Goal: Information Seeking & Learning: Learn about a topic

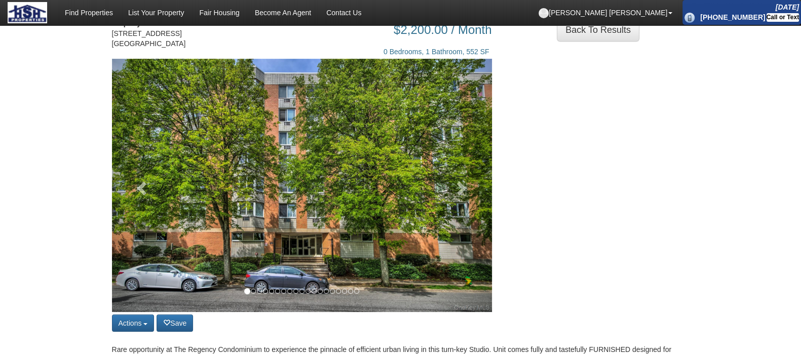
scroll to position [49, 0]
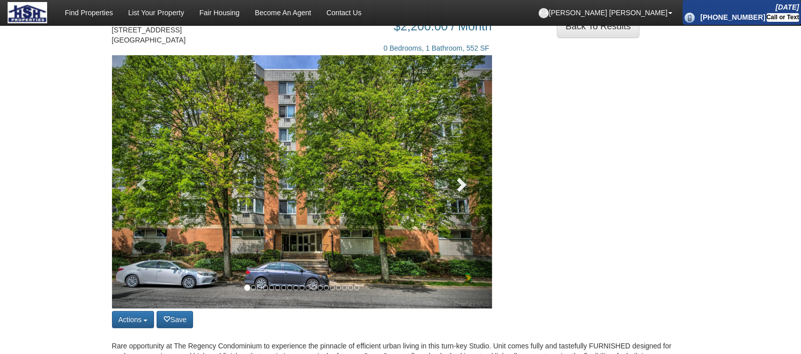
click at [472, 202] on link at bounding box center [463, 181] width 57 height 253
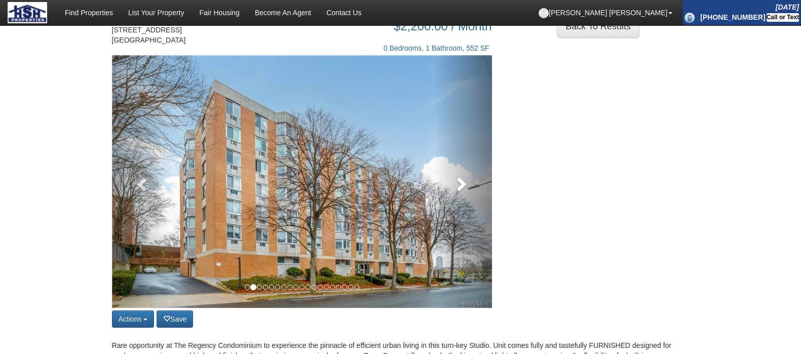
click at [466, 192] on span at bounding box center [460, 183] width 15 height 15
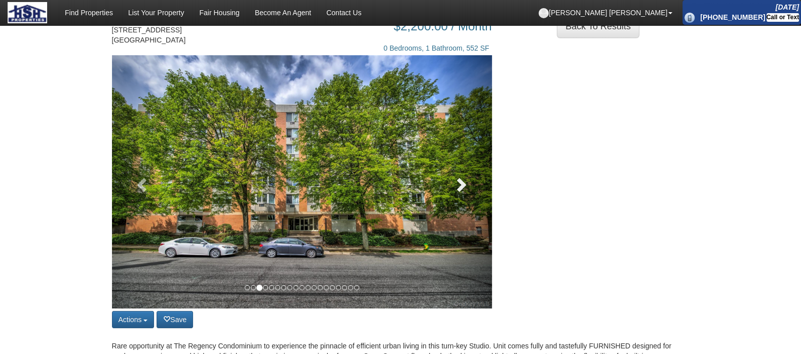
click at [473, 198] on link at bounding box center [463, 181] width 57 height 253
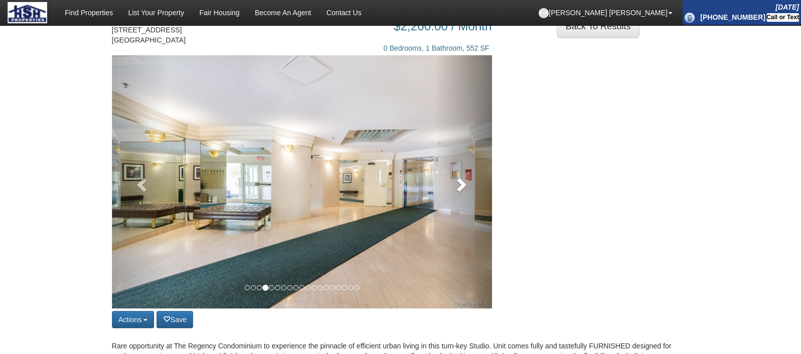
click at [482, 201] on link at bounding box center [463, 181] width 57 height 253
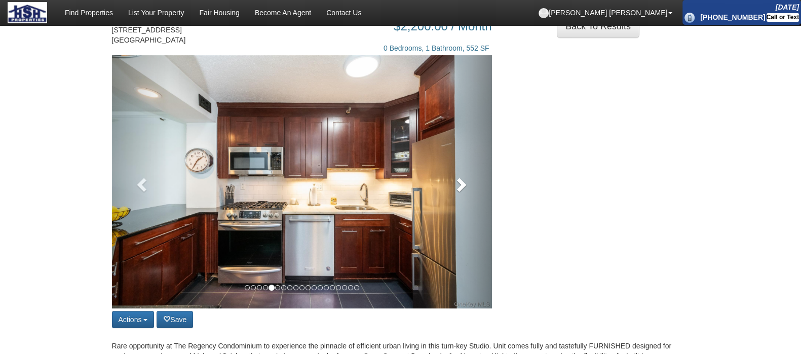
click at [469, 204] on link at bounding box center [463, 181] width 57 height 253
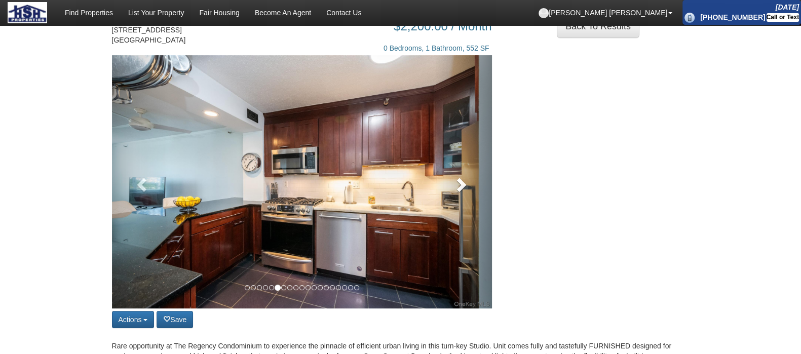
click at [469, 192] on link at bounding box center [463, 181] width 57 height 253
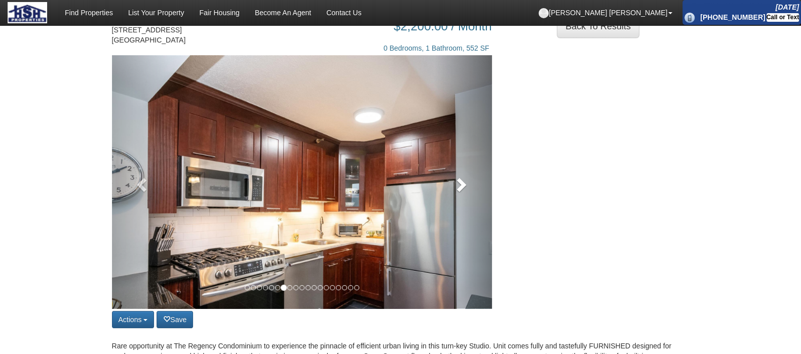
click at [463, 192] on span at bounding box center [460, 184] width 15 height 15
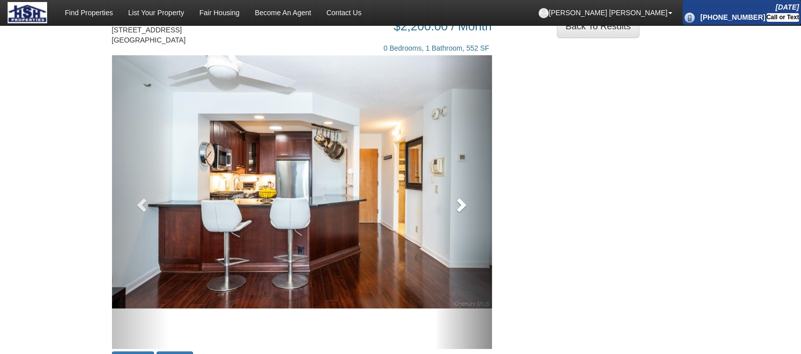
click at [457, 225] on link at bounding box center [463, 202] width 57 height 294
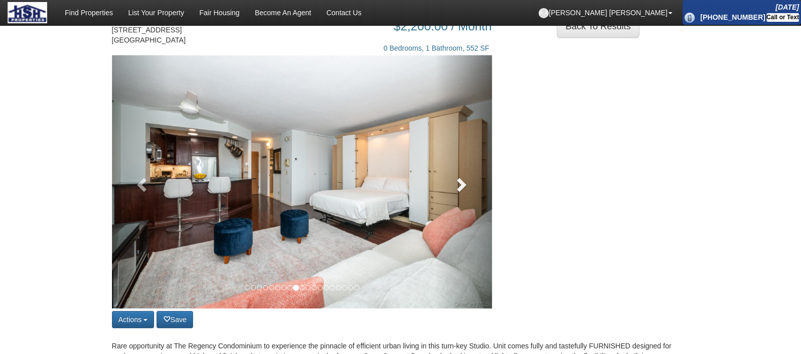
click at [473, 210] on link at bounding box center [463, 181] width 57 height 253
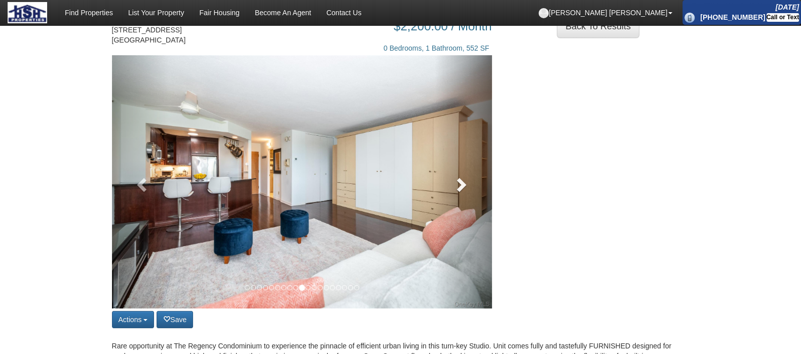
click at [475, 210] on link at bounding box center [463, 181] width 57 height 253
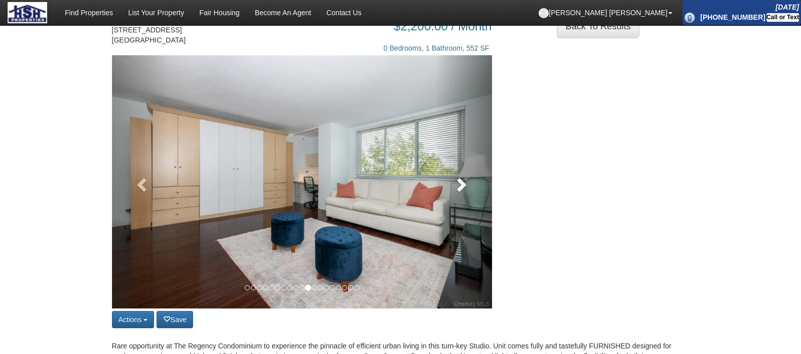
click at [470, 206] on link at bounding box center [463, 181] width 57 height 253
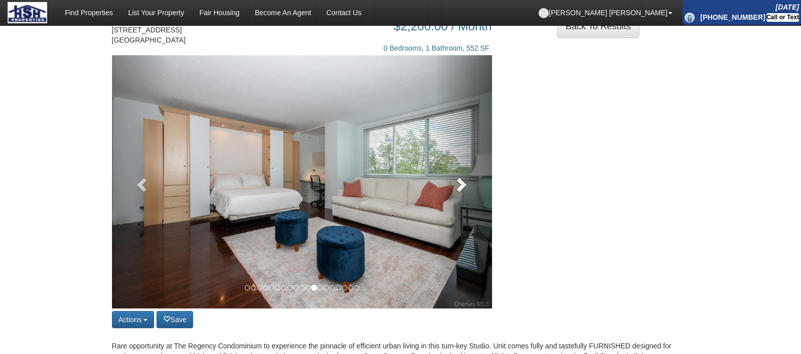
click at [463, 208] on link at bounding box center [463, 181] width 57 height 253
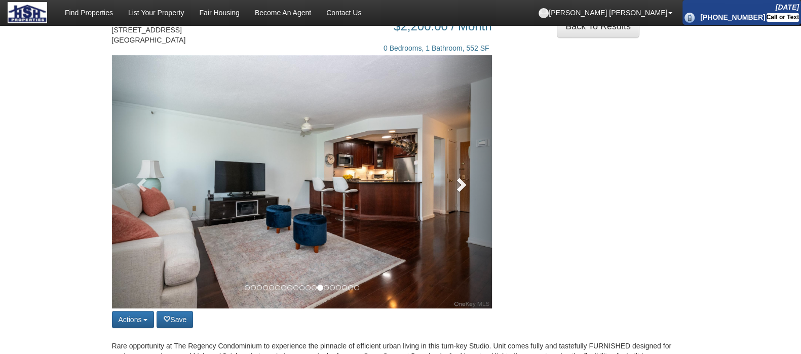
click at [464, 213] on link at bounding box center [463, 181] width 57 height 253
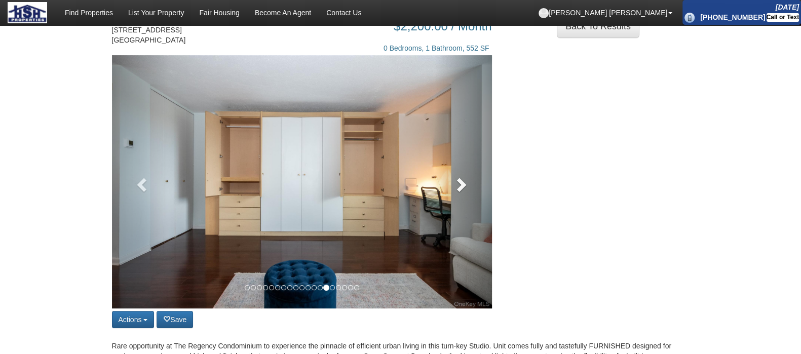
click at [466, 207] on link at bounding box center [463, 181] width 57 height 253
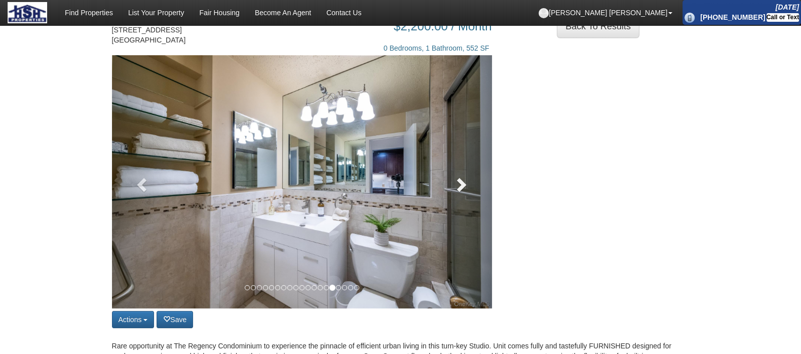
click at [464, 214] on link at bounding box center [463, 181] width 57 height 253
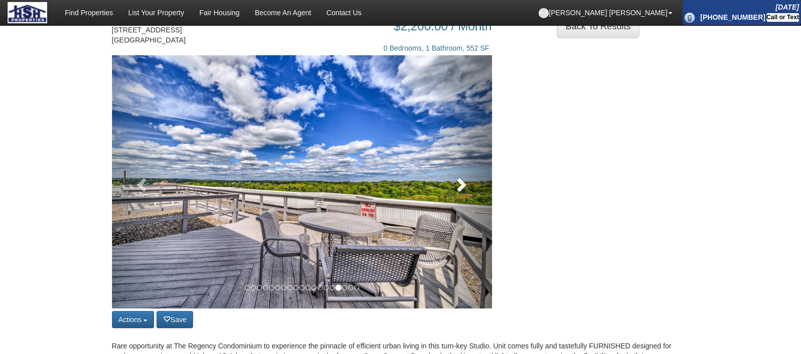
click at [466, 192] on span at bounding box center [460, 184] width 15 height 15
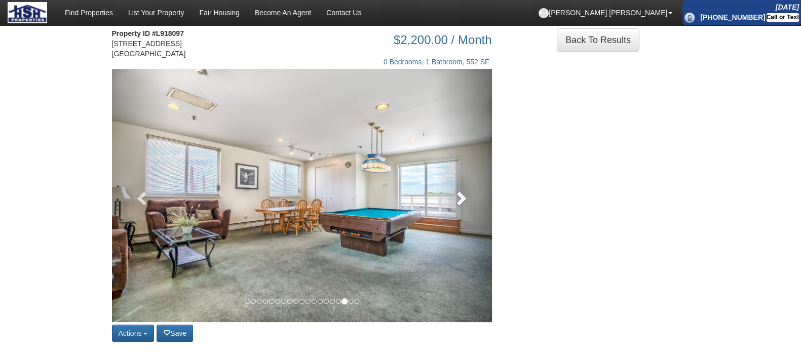
scroll to position [29, 0]
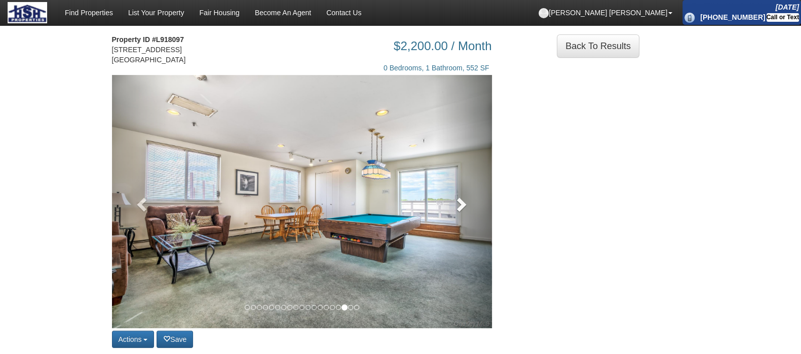
click at [459, 212] on span at bounding box center [460, 204] width 15 height 15
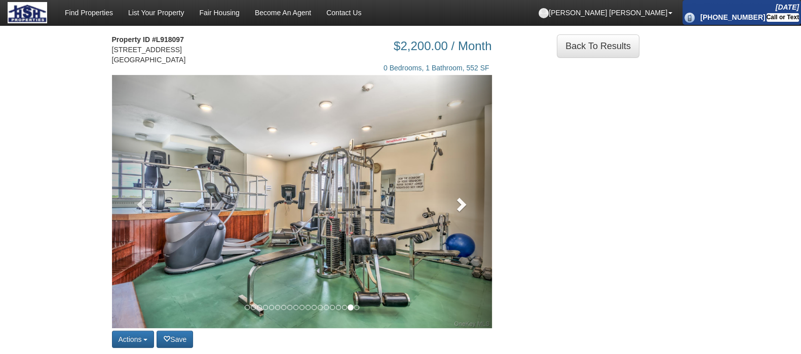
click at [463, 223] on link at bounding box center [463, 201] width 57 height 253
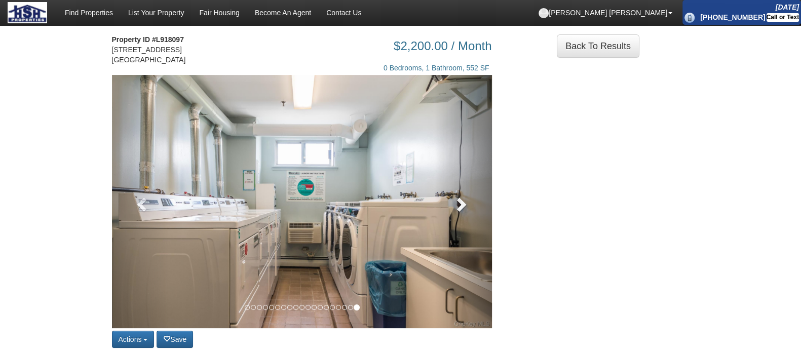
click at [463, 229] on link at bounding box center [463, 201] width 57 height 253
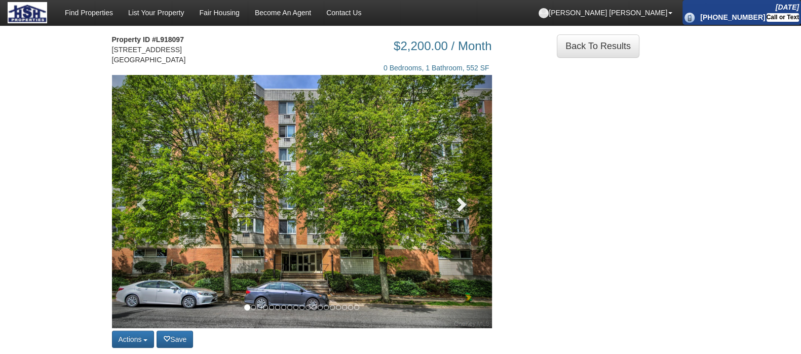
click at [470, 231] on link at bounding box center [463, 201] width 57 height 253
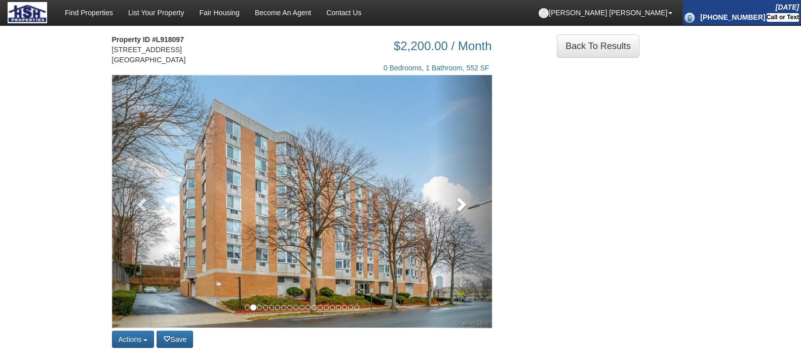
click at [469, 225] on link at bounding box center [463, 201] width 57 height 253
click at [476, 221] on link at bounding box center [463, 201] width 57 height 253
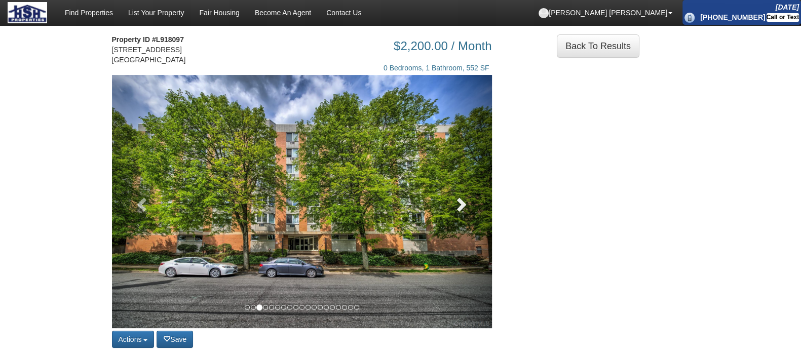
click at [468, 226] on link at bounding box center [463, 201] width 57 height 253
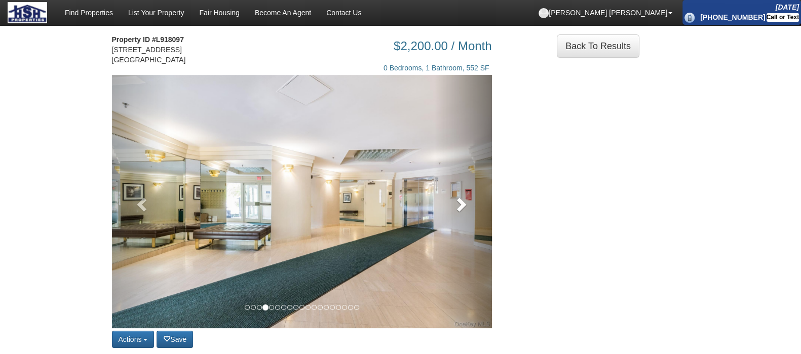
click at [473, 226] on link at bounding box center [463, 201] width 57 height 253
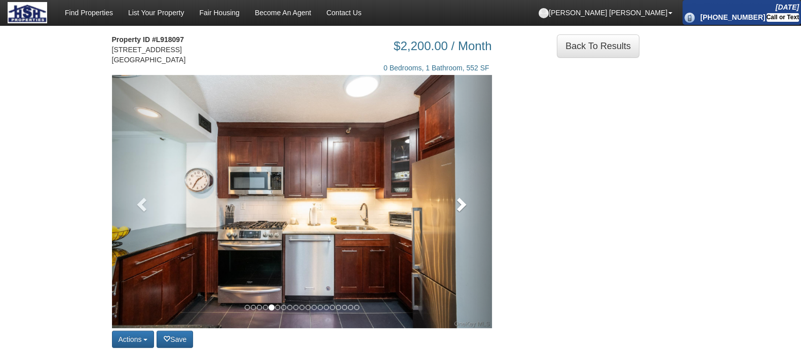
click at [470, 223] on link at bounding box center [463, 201] width 57 height 253
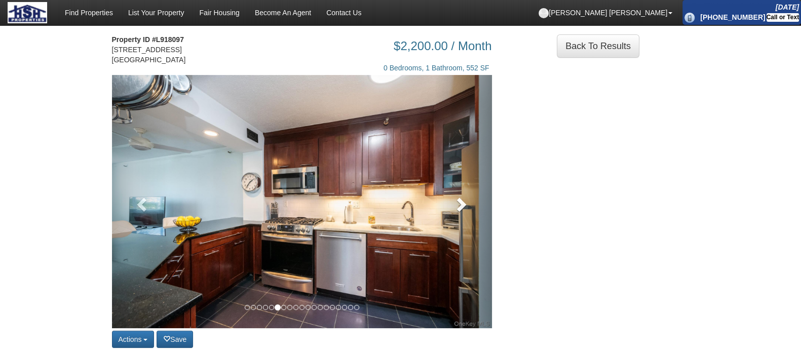
click at [471, 223] on link at bounding box center [463, 201] width 57 height 253
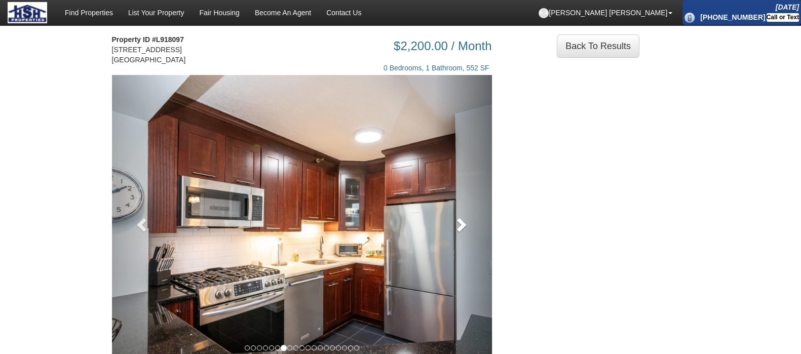
click at [469, 228] on link at bounding box center [463, 222] width 57 height 294
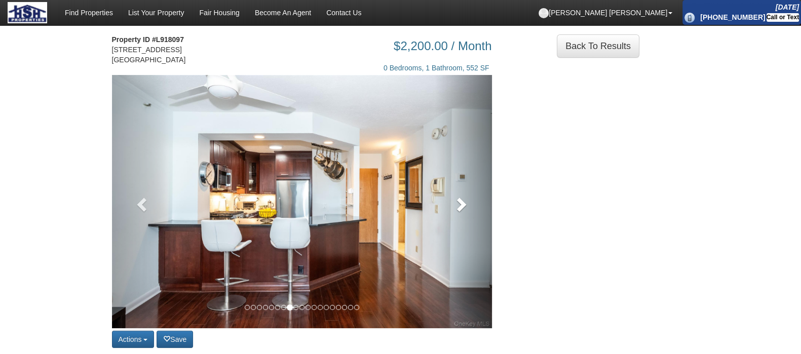
click at [477, 236] on link at bounding box center [463, 201] width 57 height 253
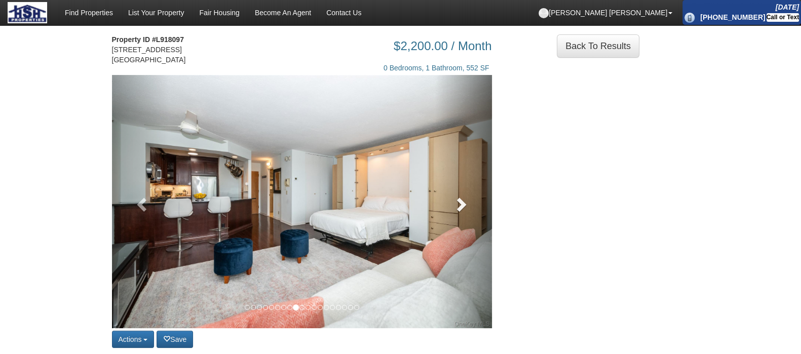
click at [467, 231] on link at bounding box center [463, 201] width 57 height 253
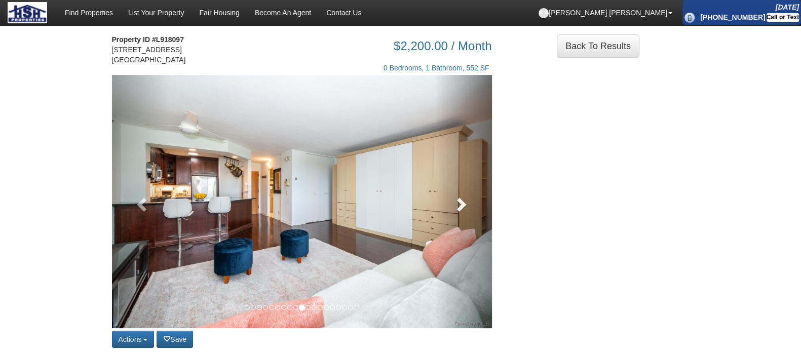
click at [466, 212] on span at bounding box center [460, 204] width 15 height 15
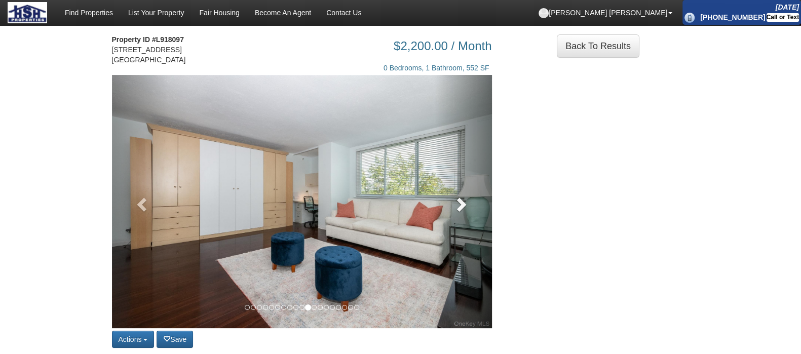
click at [467, 212] on span at bounding box center [460, 204] width 15 height 15
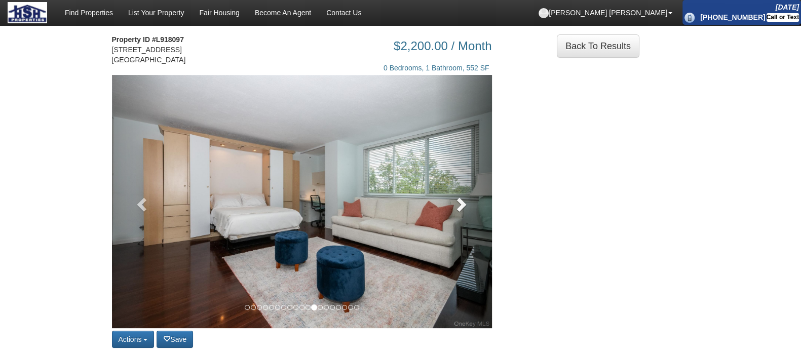
click at [460, 237] on link at bounding box center [463, 201] width 57 height 253
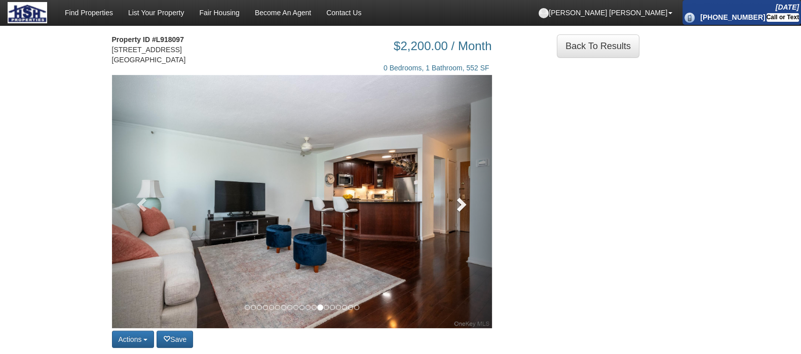
click at [474, 220] on link at bounding box center [463, 201] width 57 height 253
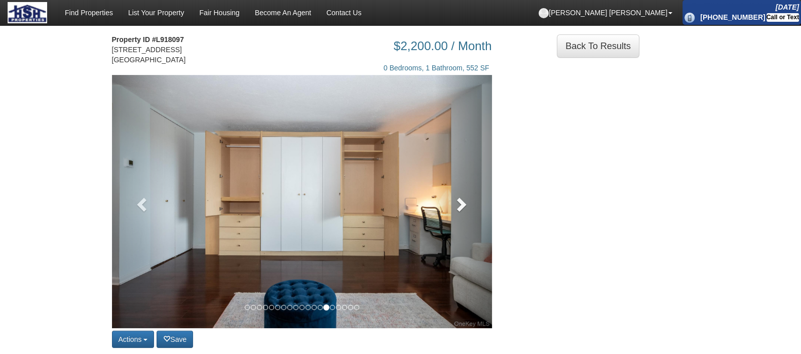
click at [464, 224] on link at bounding box center [463, 201] width 57 height 253
